Goal: Find specific page/section: Find specific page/section

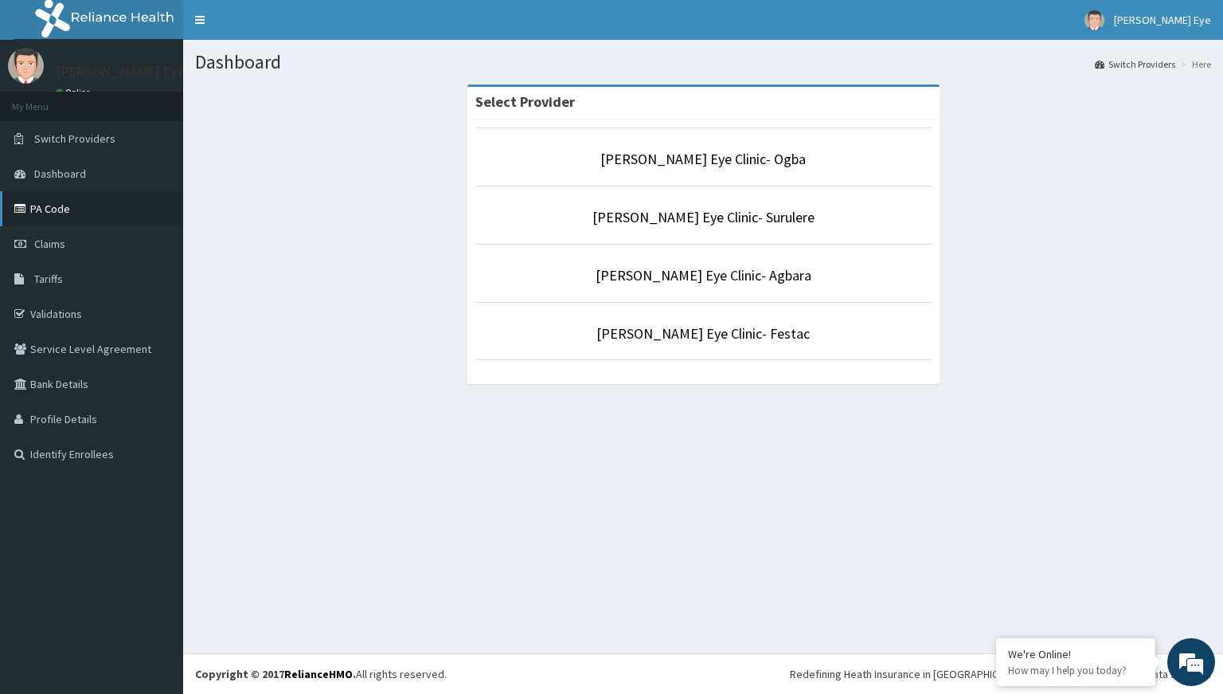
click at [63, 209] on link "PA Code" at bounding box center [91, 208] width 183 height 35
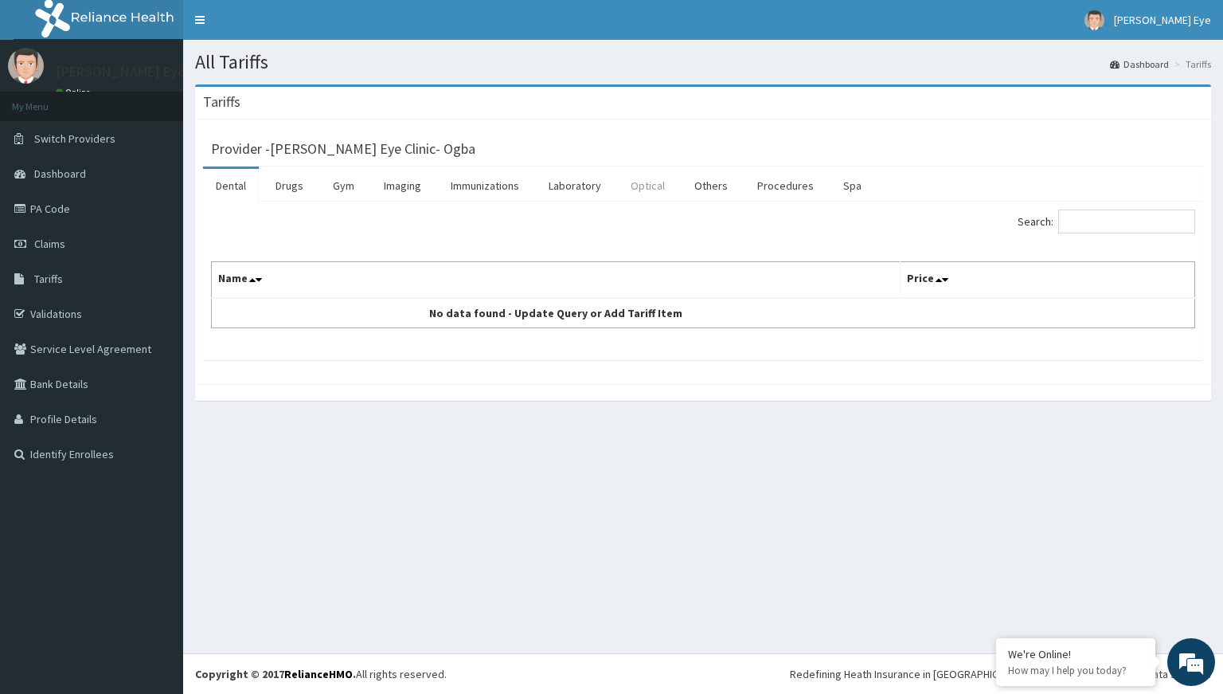
click at [635, 183] on link "Optical" at bounding box center [648, 185] width 60 height 33
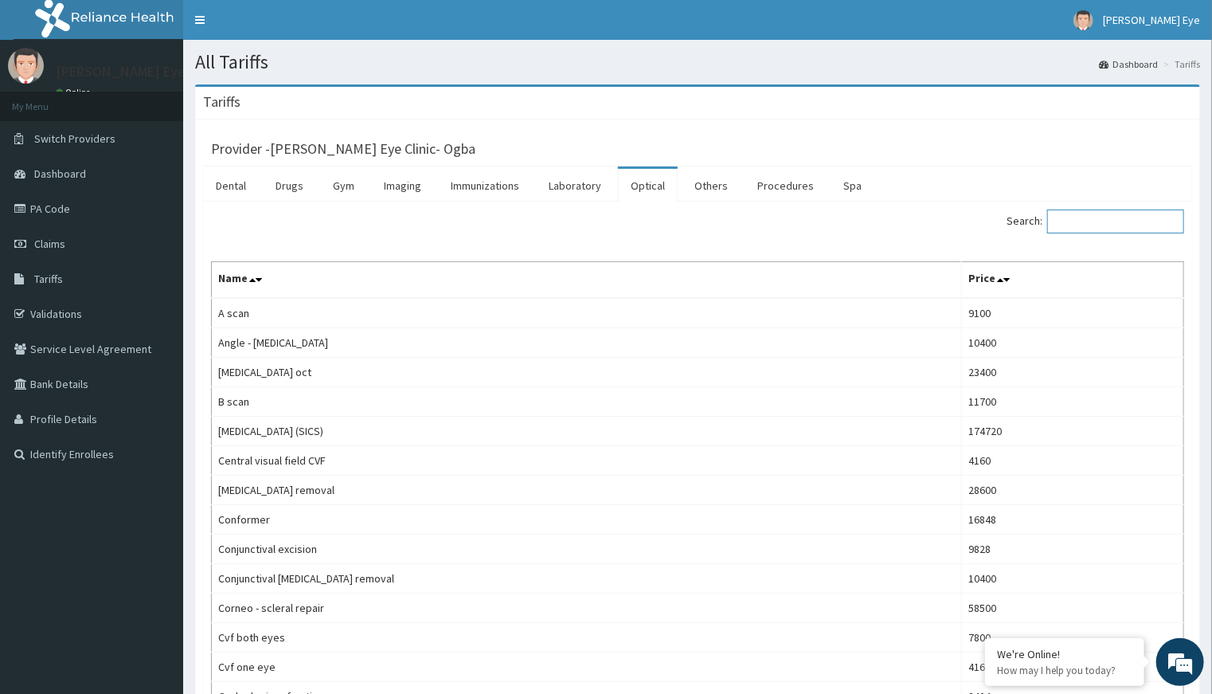
click at [1074, 221] on input "Search:" at bounding box center [1115, 221] width 137 height 24
type input "CON"
